Goal: Transaction & Acquisition: Book appointment/travel/reservation

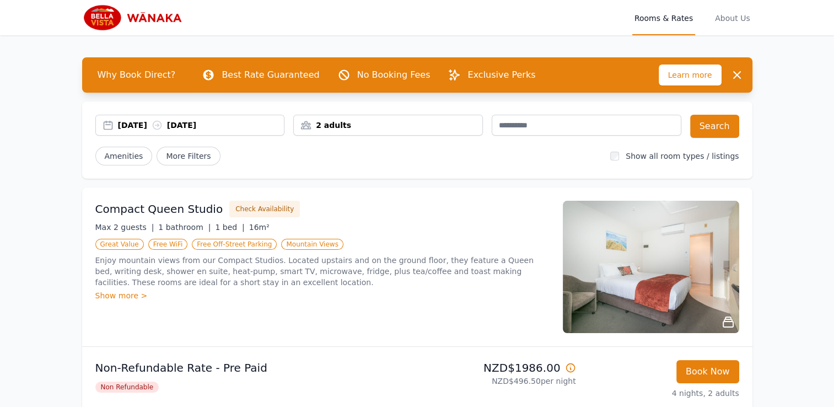
click at [367, 123] on div "2 adults" at bounding box center [388, 125] width 189 height 11
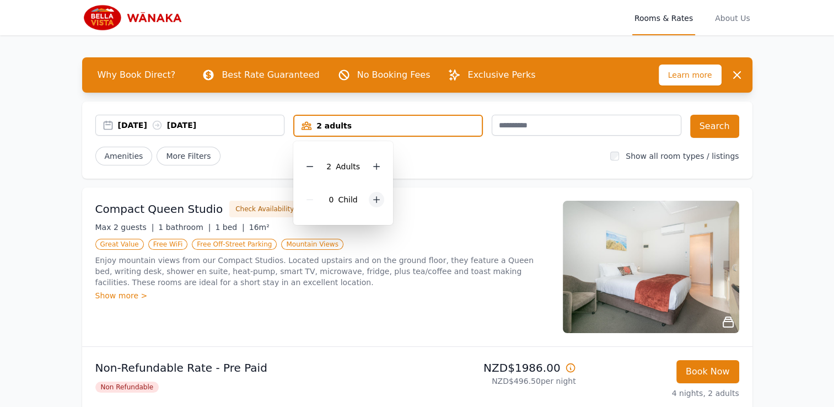
click at [377, 197] on icon at bounding box center [376, 199] width 9 height 9
click at [701, 125] on button "Search" at bounding box center [714, 126] width 49 height 23
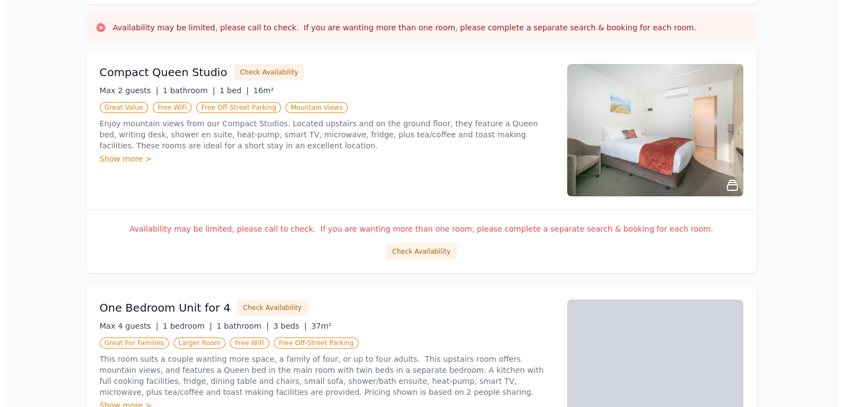
scroll to position [174, 0]
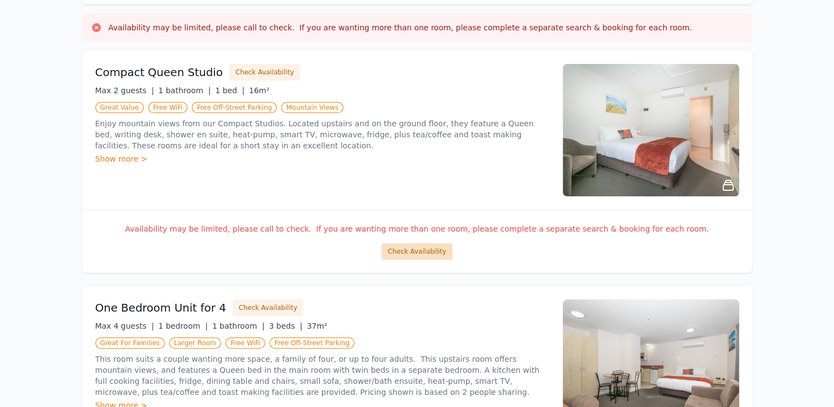
click at [417, 250] on button "Check Availability" at bounding box center [417, 251] width 71 height 17
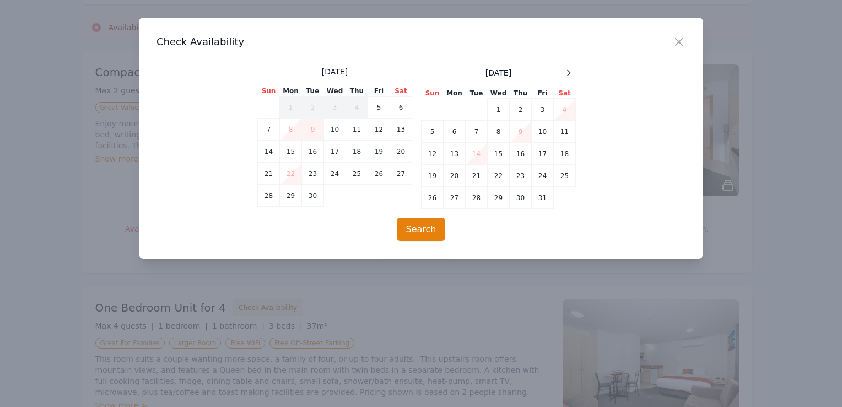
click at [561, 71] on div "[DATE]" at bounding box center [499, 72] width 154 height 13
click at [567, 72] on icon at bounding box center [569, 72] width 9 height 9
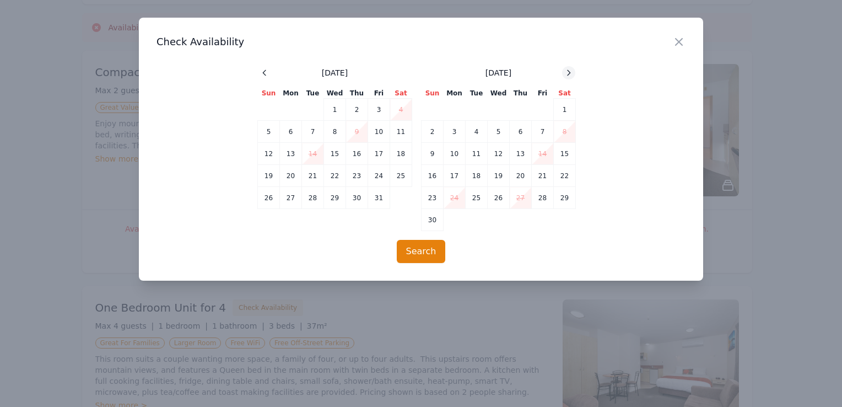
click at [567, 77] on icon at bounding box center [569, 72] width 9 height 9
click at [461, 197] on td "29" at bounding box center [455, 198] width 22 height 22
click at [570, 72] on icon at bounding box center [569, 72] width 3 height 5
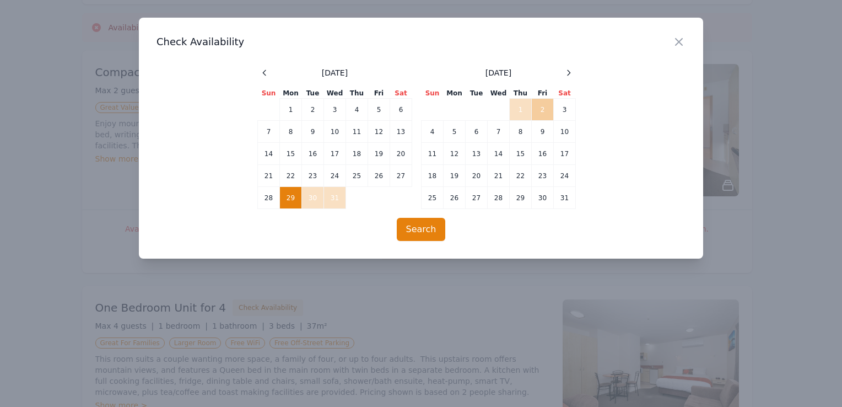
click at [540, 107] on td "2" at bounding box center [543, 110] width 22 height 22
click at [428, 232] on button "Search" at bounding box center [421, 229] width 49 height 23
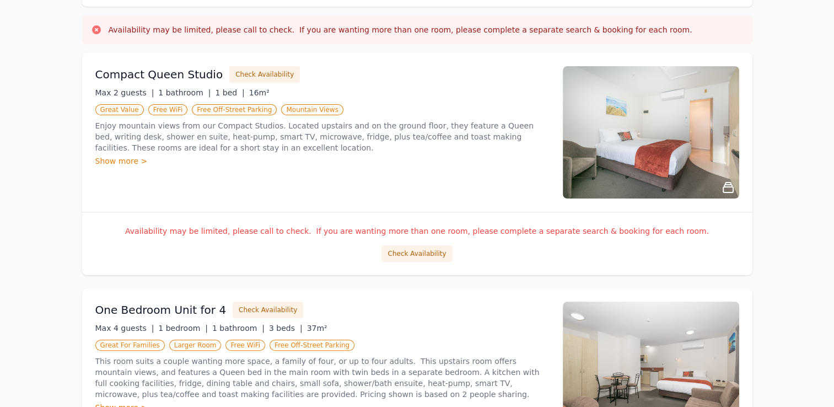
scroll to position [182, 0]
